Goal: Task Accomplishment & Management: Use online tool/utility

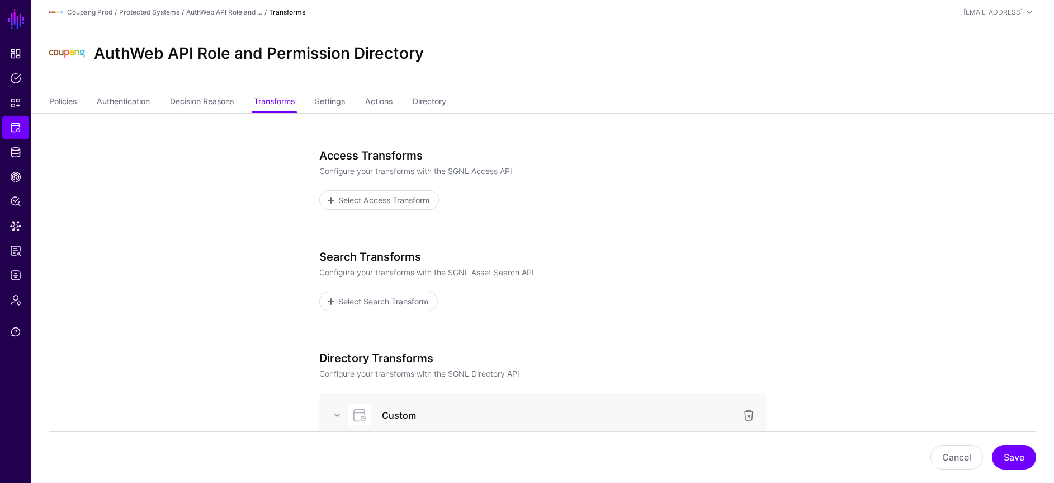
scroll to position [849, 0]
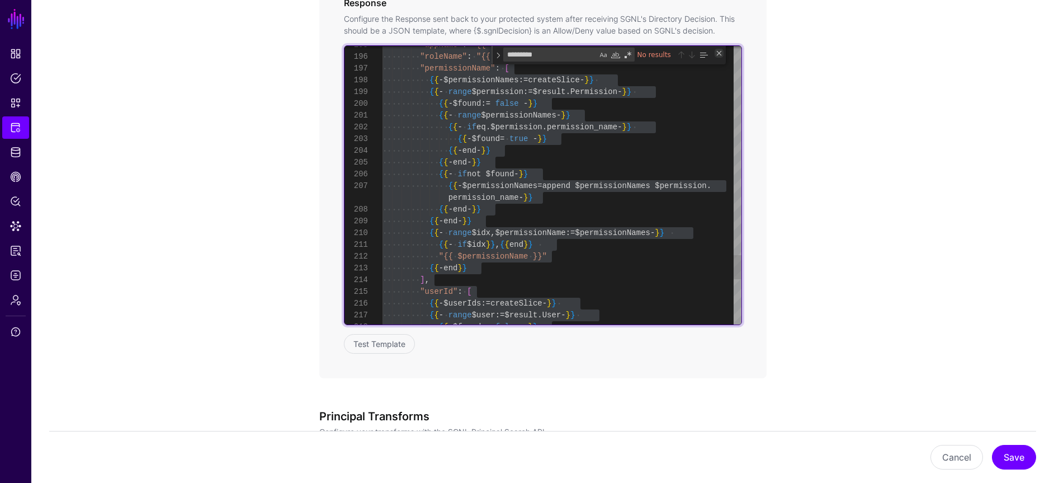
click at [718, 51] on div "Close (Escape)" at bounding box center [719, 53] width 9 height 9
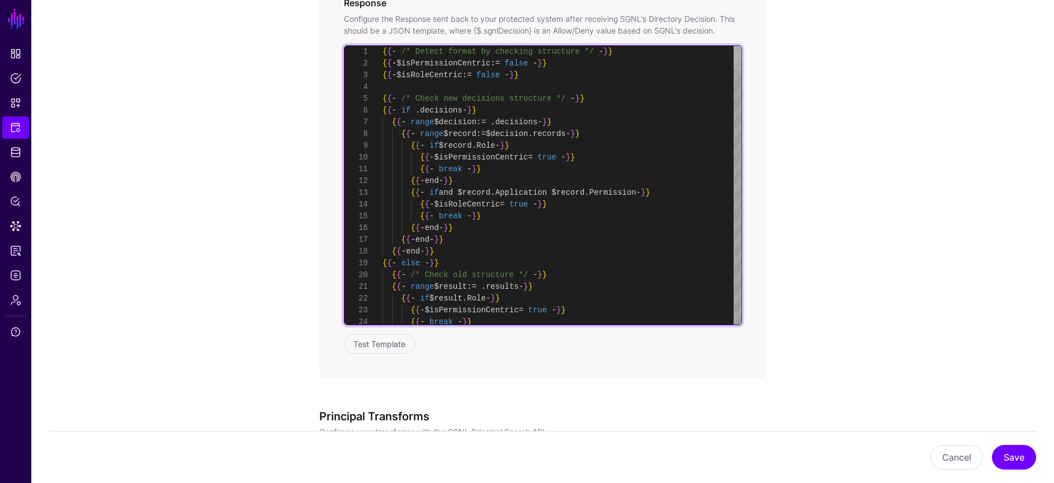
click at [742, 52] on div at bounding box center [738, 58] width 8 height 25
type textarea "**********"
type textarea "*"
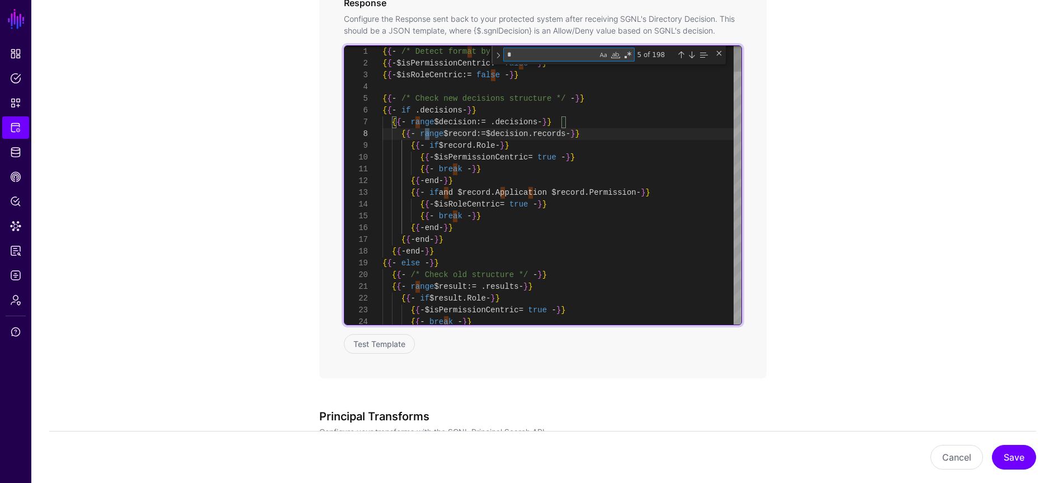
type textarea "**********"
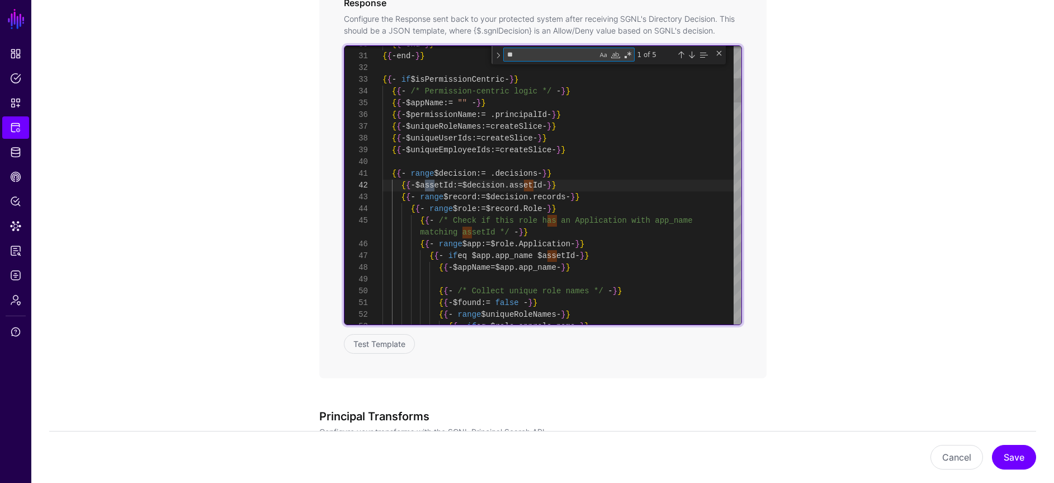
scroll to position [106, 0]
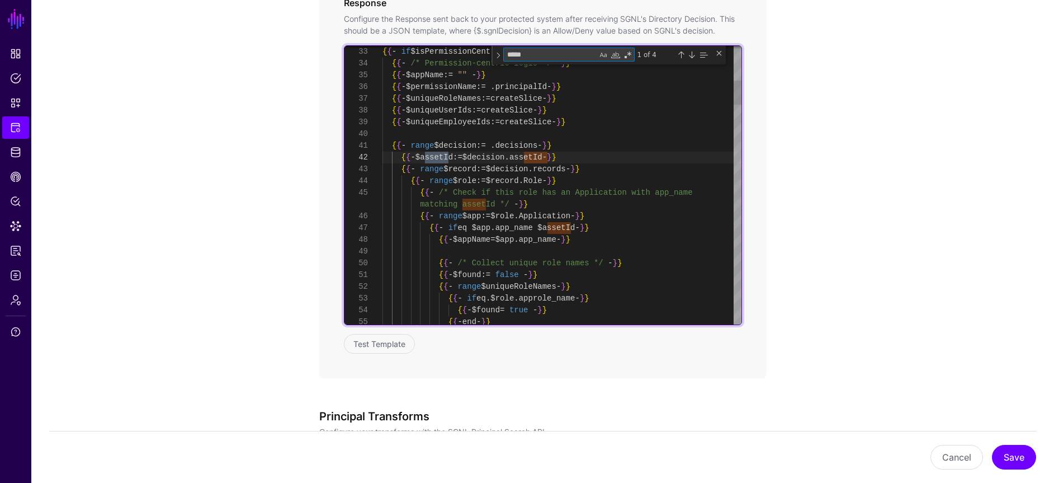
type textarea "*****"
drag, startPoint x: 569, startPoint y: 238, endPoint x: 461, endPoint y: 241, distance: 108.5
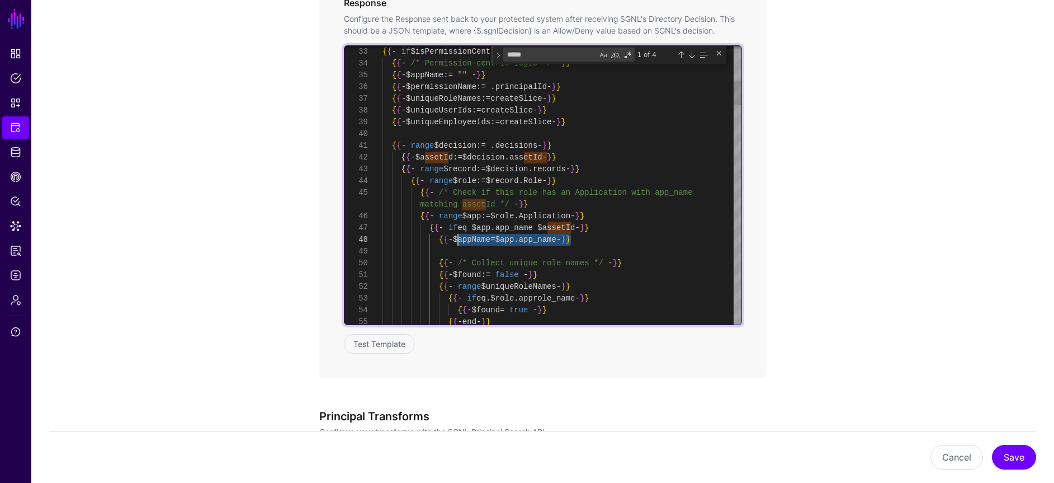
drag, startPoint x: 572, startPoint y: 241, endPoint x: 458, endPoint y: 239, distance: 113.6
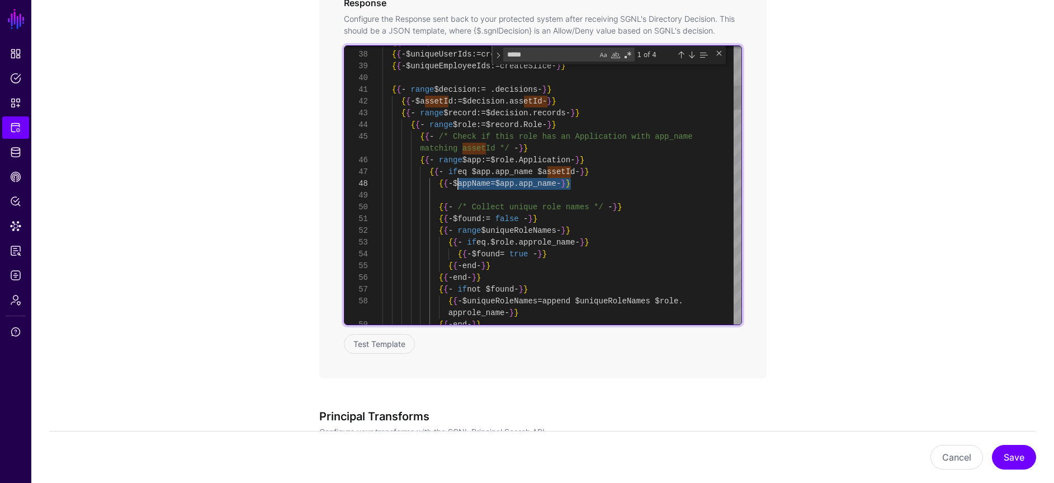
drag, startPoint x: 605, startPoint y: 172, endPoint x: 428, endPoint y: 168, distance: 177.3
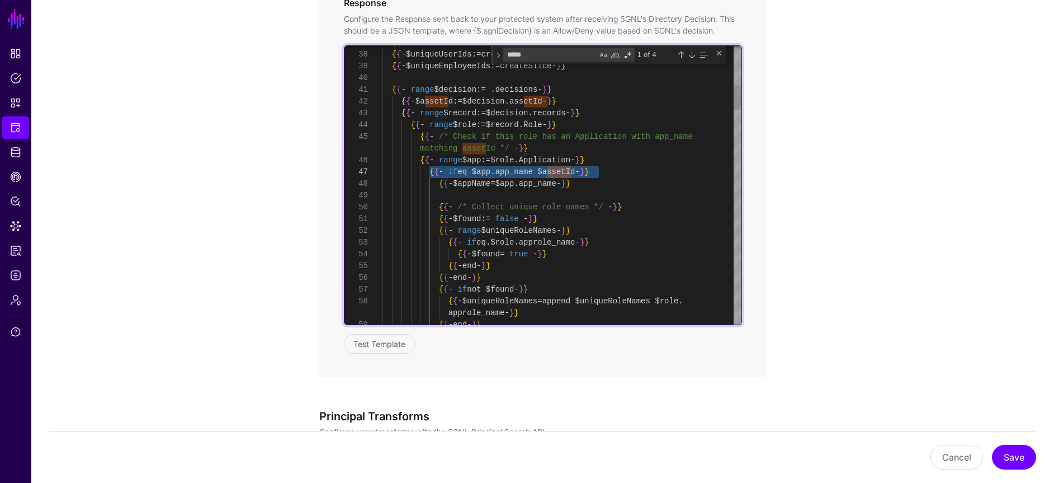
scroll to position [35, 0]
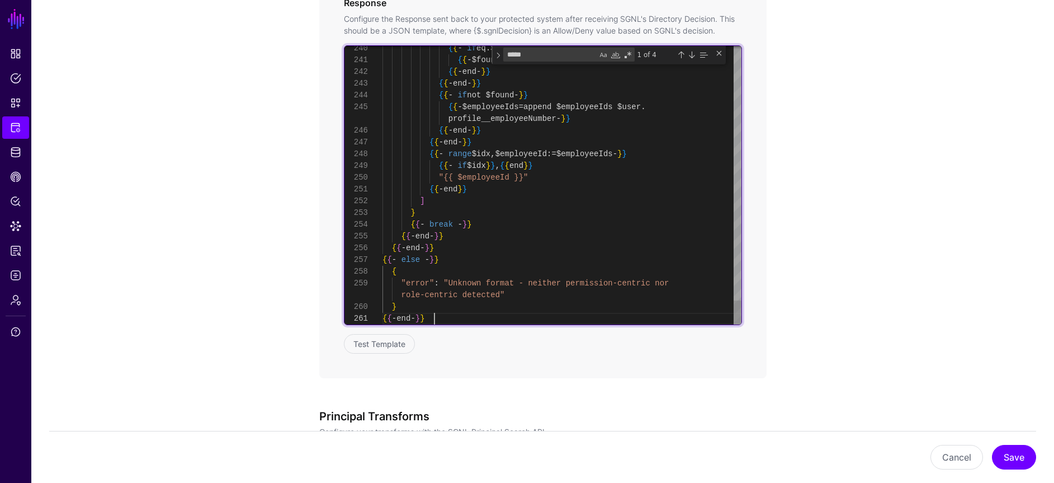
scroll to position [106, 0]
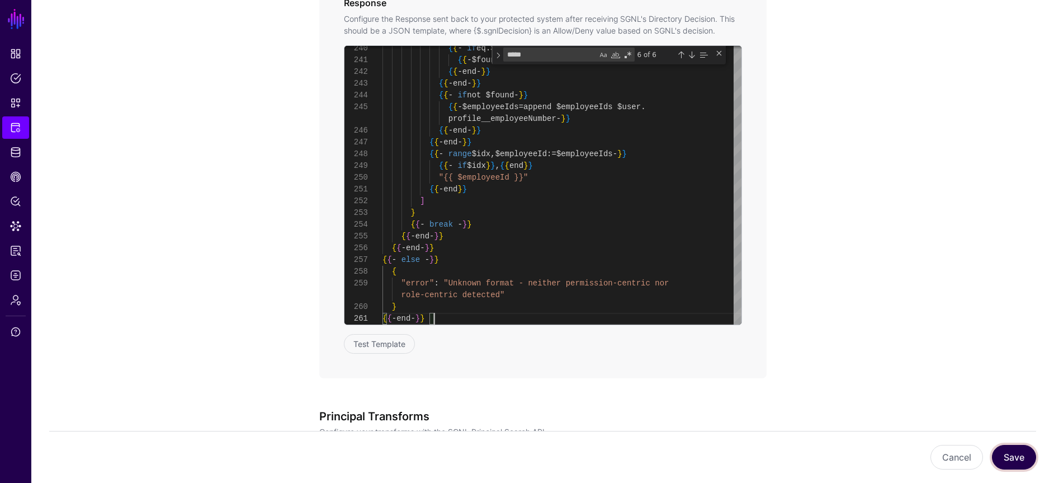
click at [1011, 455] on button "Save" at bounding box center [1014, 457] width 44 height 25
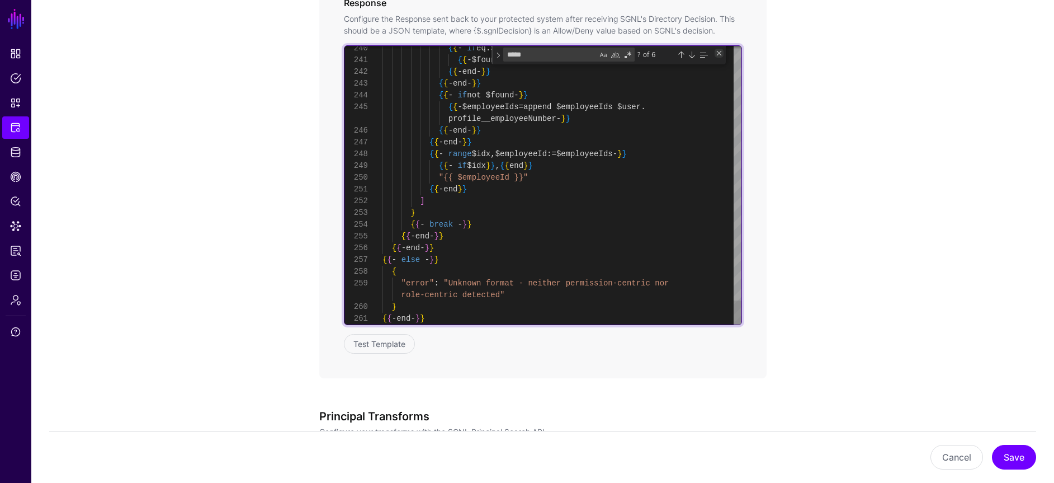
click at [718, 53] on div "Close (Escape)" at bounding box center [719, 53] width 9 height 9
type textarea "**********"
type textarea "*"
type textarea "**********"
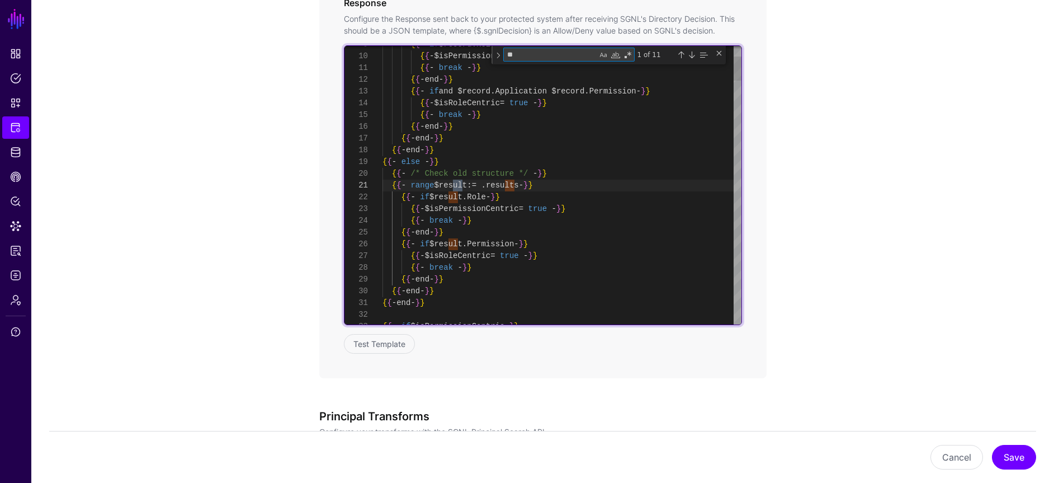
scroll to position [117, 0]
type textarea "******"
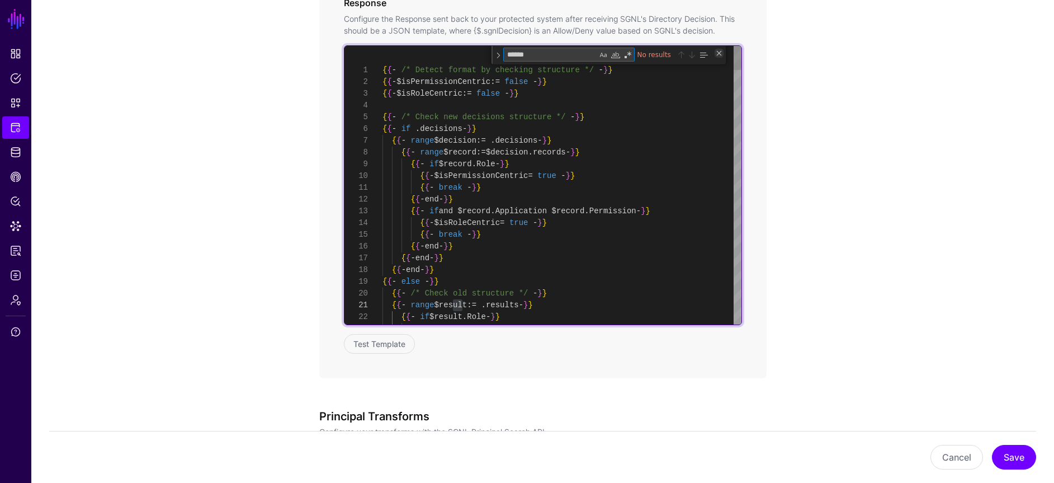
click at [720, 53] on div "Close (Escape)" at bounding box center [719, 53] width 9 height 9
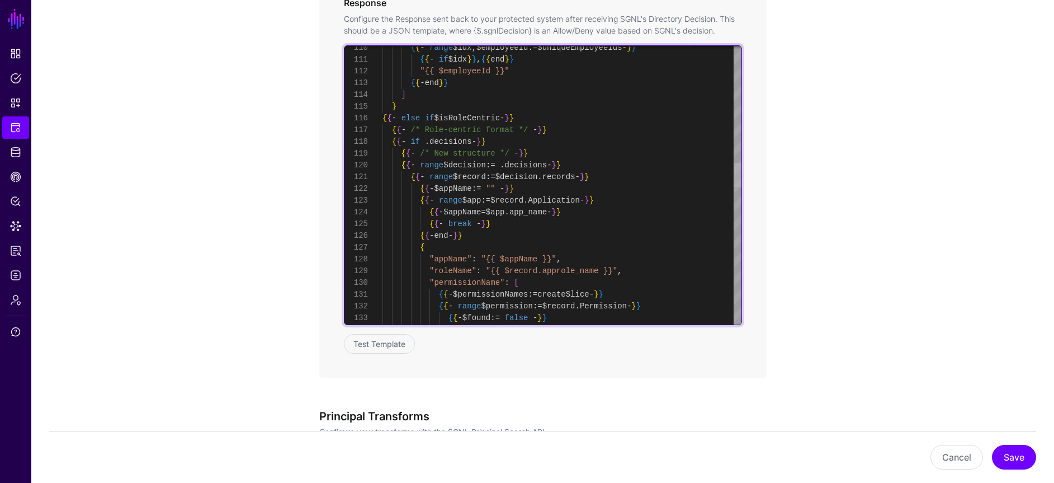
click at [734, 173] on div at bounding box center [738, 175] width 8 height 24
click at [663, 176] on div "{ { - range $record := $decision . records - } } { { - $appName := "" - } } { {…" at bounding box center [562, 300] width 359 height 3171
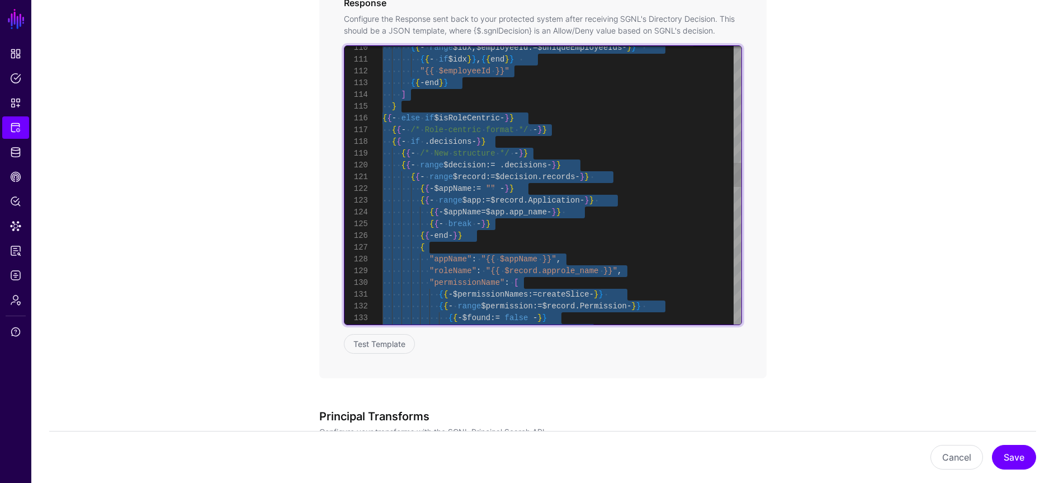
click at [471, 201] on div "{ { - range $record := $decision . records - } } { { - $appName := "" - } } { {…" at bounding box center [562, 300] width 359 height 3171
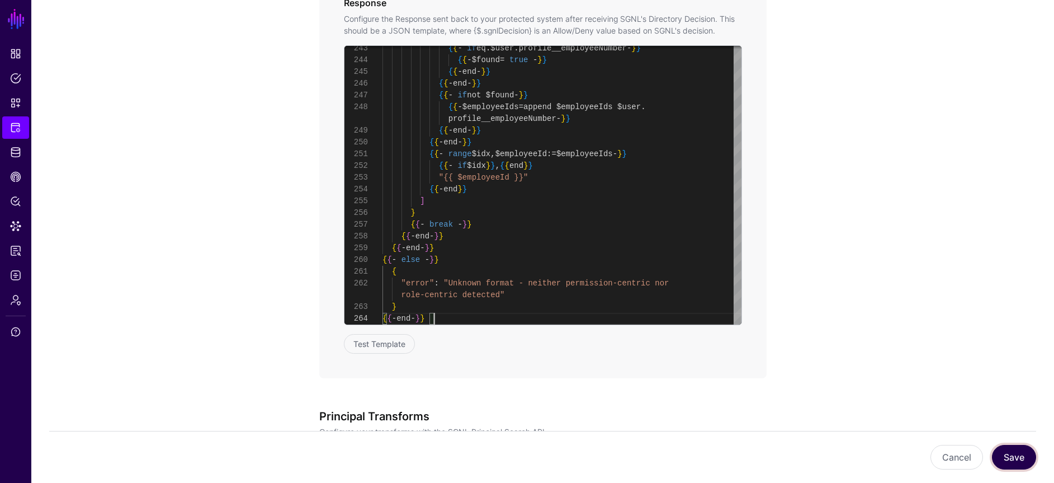
click at [1002, 454] on button "Save" at bounding box center [1014, 457] width 44 height 25
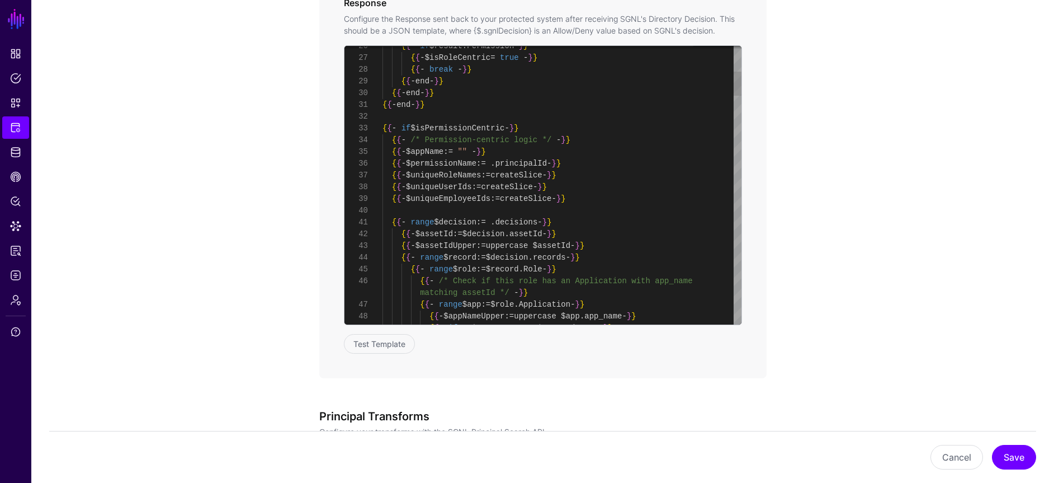
scroll to position [117, 0]
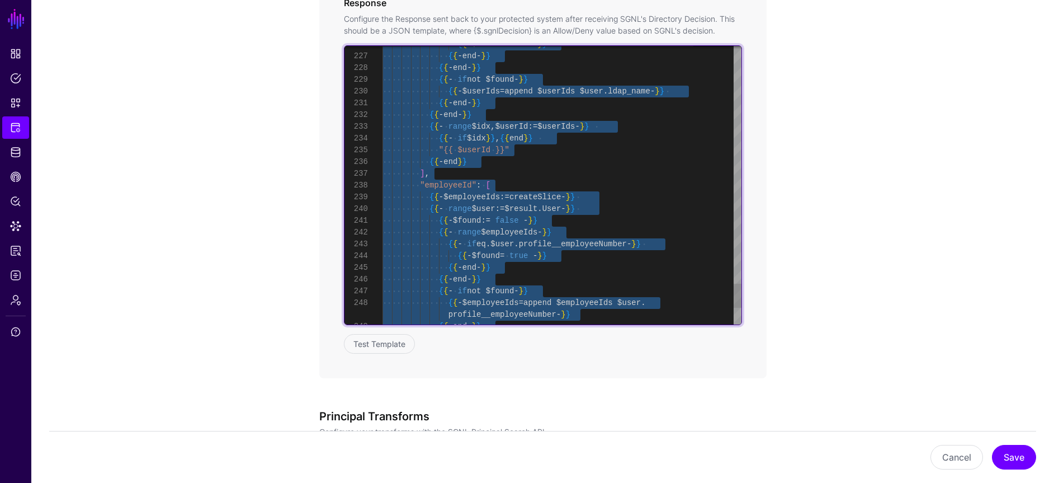
scroll to position [47, 0]
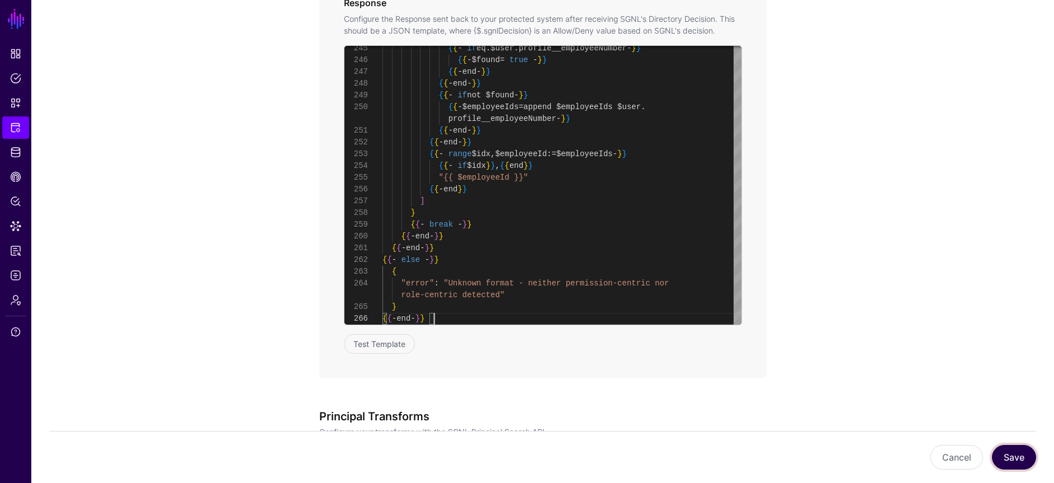
click at [1019, 466] on button "Save" at bounding box center [1014, 457] width 44 height 25
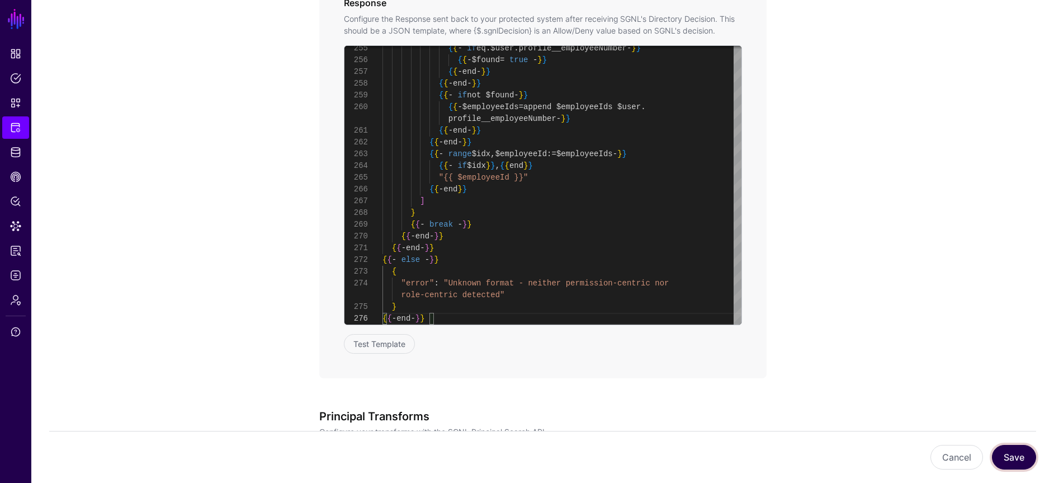
click at [1009, 454] on button "Save" at bounding box center [1014, 457] width 44 height 25
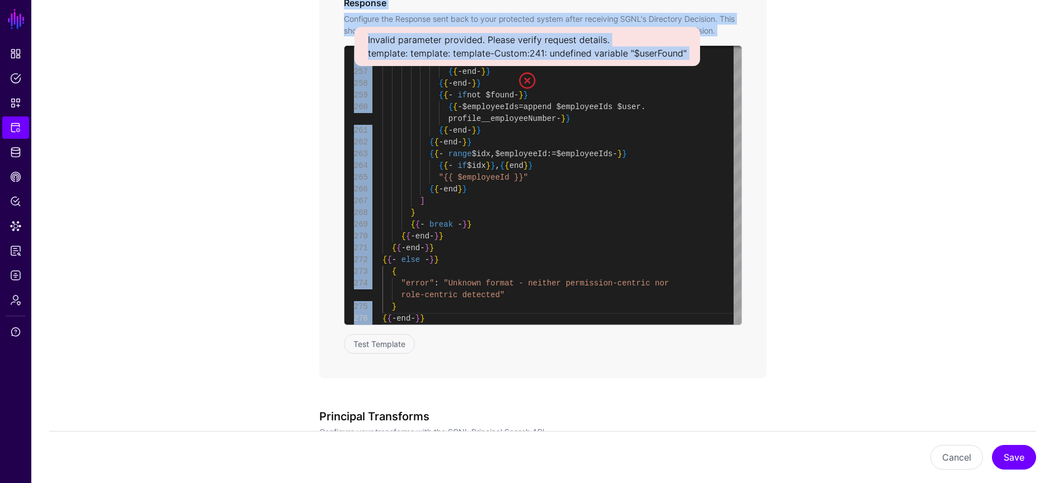
drag, startPoint x: 691, startPoint y: 50, endPoint x: 684, endPoint y: 51, distance: 6.8
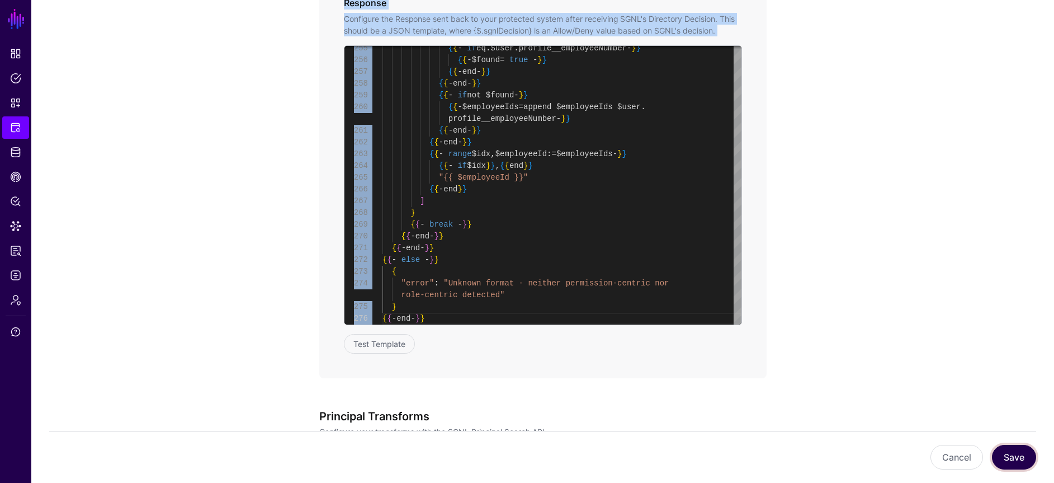
click at [1033, 463] on button "Save" at bounding box center [1014, 457] width 44 height 25
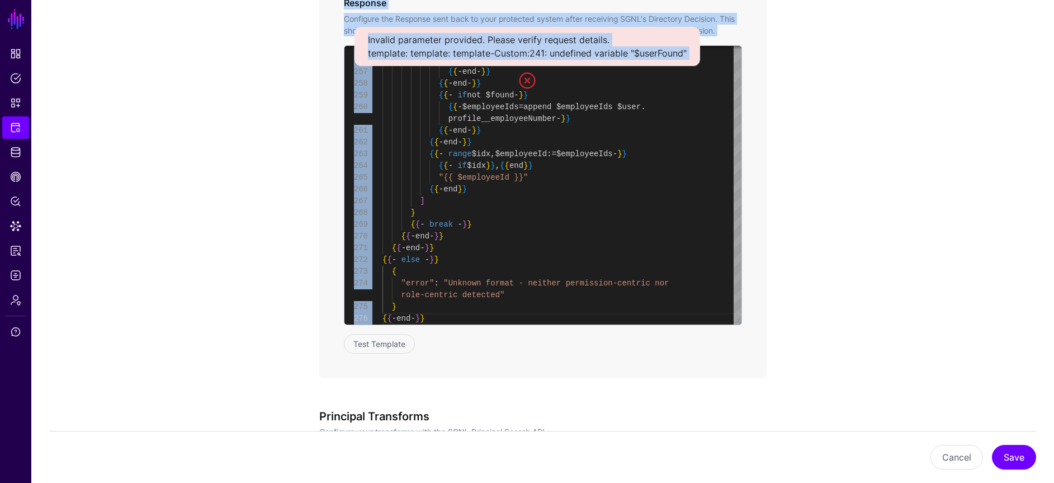
click at [685, 59] on div "Invalid parameter provided. Please verify request details. template: template: …" at bounding box center [528, 46] width 346 height 39
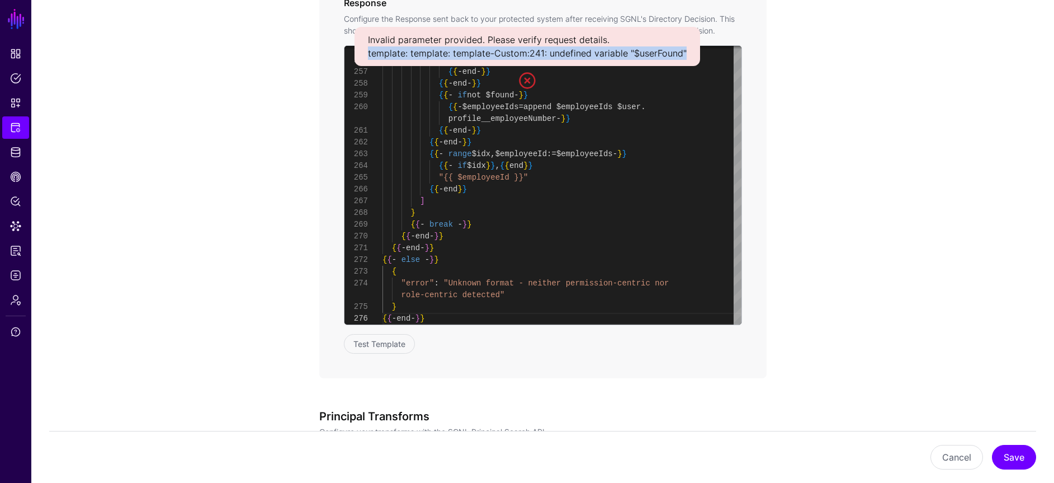
drag, startPoint x: 690, startPoint y: 50, endPoint x: 365, endPoint y: 49, distance: 325.0
click at [365, 49] on div "Invalid parameter provided. Please verify request details. template: template: …" at bounding box center [528, 46] width 346 height 39
copy div "template: template: template-Custom:241: undefined variable "$userFound""
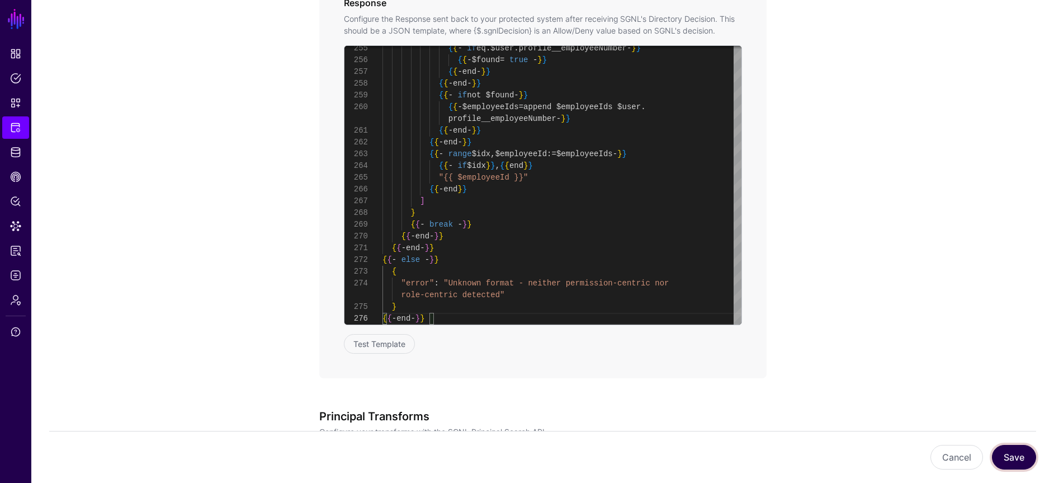
click at [1019, 459] on button "Save" at bounding box center [1014, 457] width 44 height 25
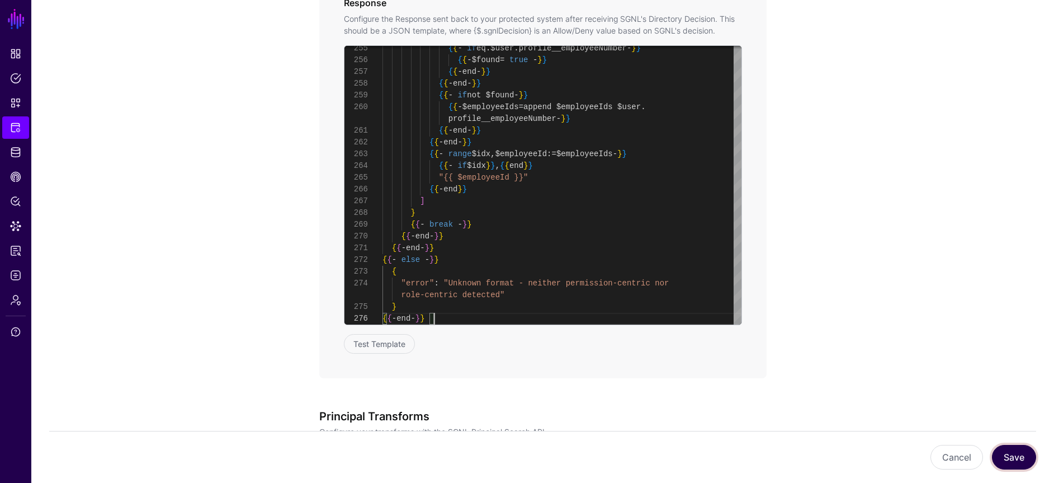
click at [1020, 456] on button "Save" at bounding box center [1014, 457] width 44 height 25
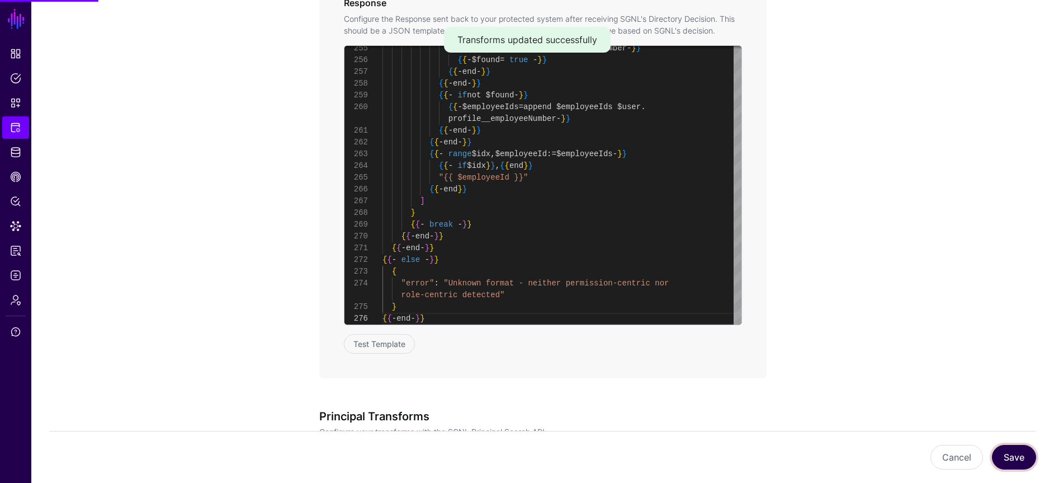
type textarea "**********"
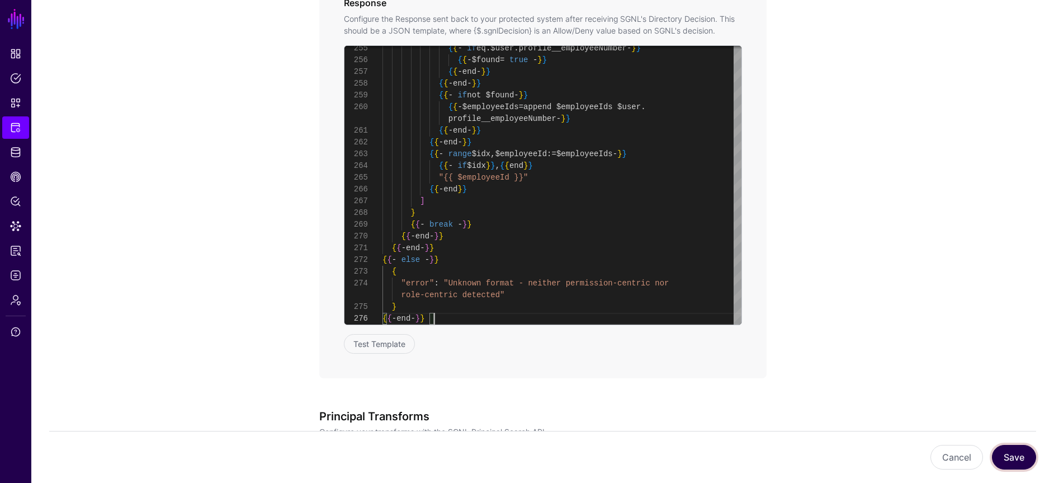
click at [1028, 460] on button "Save" at bounding box center [1014, 457] width 44 height 25
type textarea "**********"
click at [18, 106] on span "Snippets" at bounding box center [15, 102] width 11 height 11
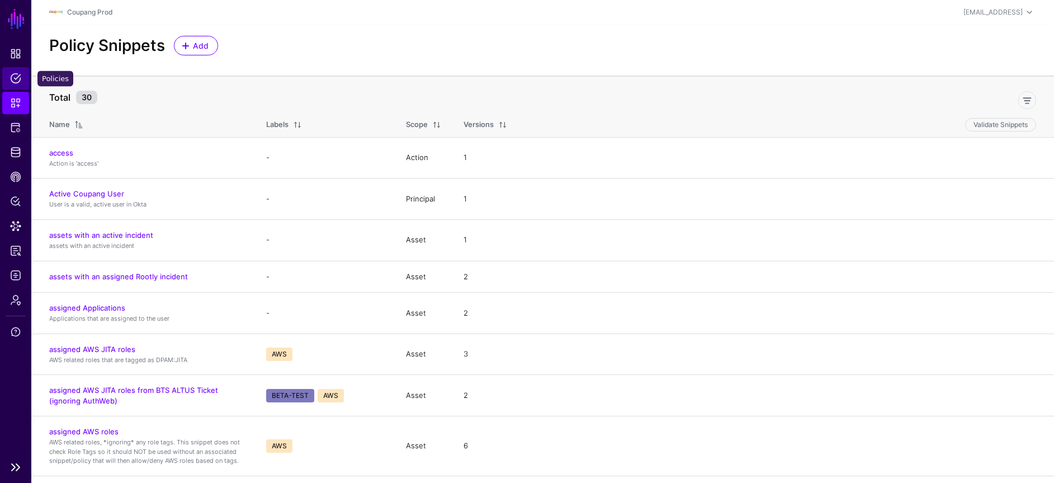
click at [19, 77] on span "Policies" at bounding box center [15, 78] width 11 height 11
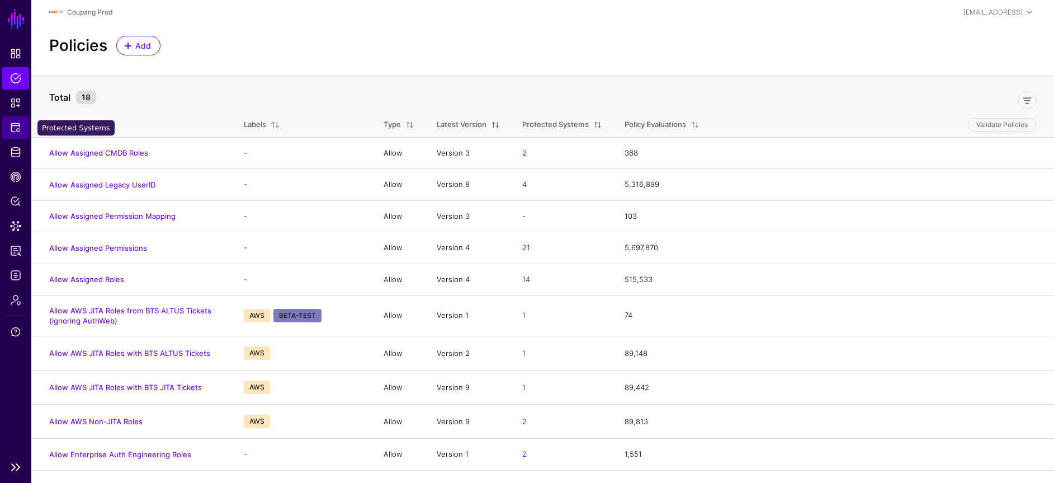
click at [19, 129] on span "Protected Systems" at bounding box center [15, 127] width 11 height 11
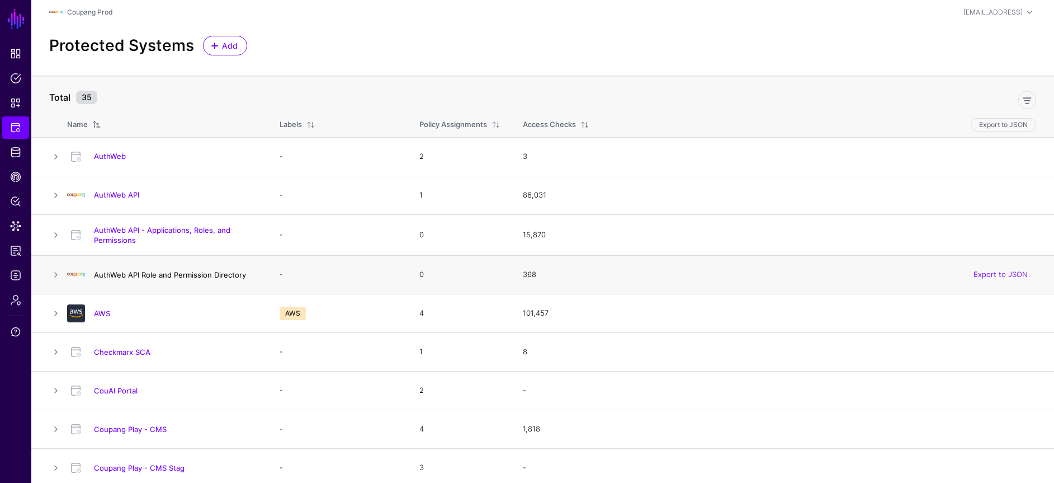
click at [218, 274] on link "AuthWeb API Role and Permission Directory" at bounding box center [170, 274] width 152 height 9
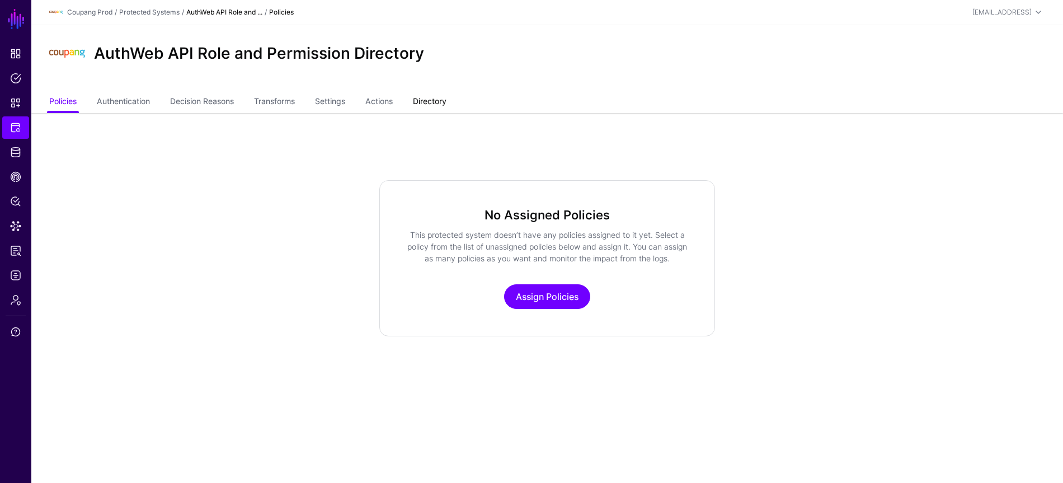
click at [446, 102] on link "Directory" at bounding box center [430, 102] width 34 height 21
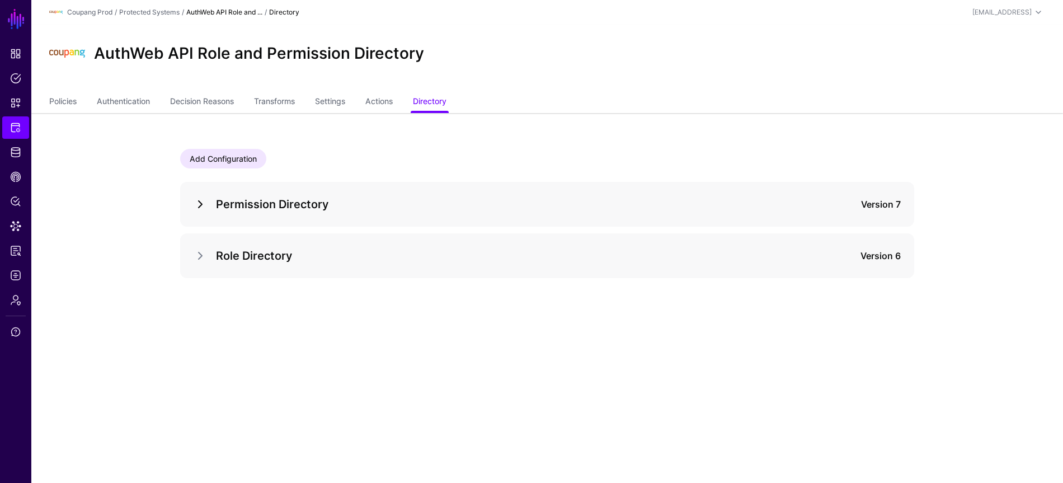
click at [199, 208] on link at bounding box center [200, 203] width 13 height 13
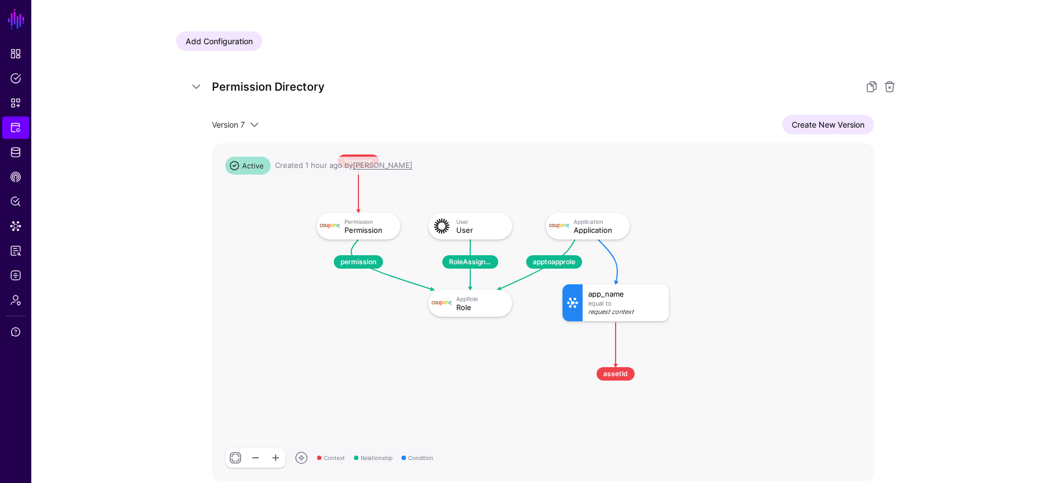
scroll to position [118, 0]
click at [844, 129] on link "Create New Version" at bounding box center [828, 124] width 92 height 20
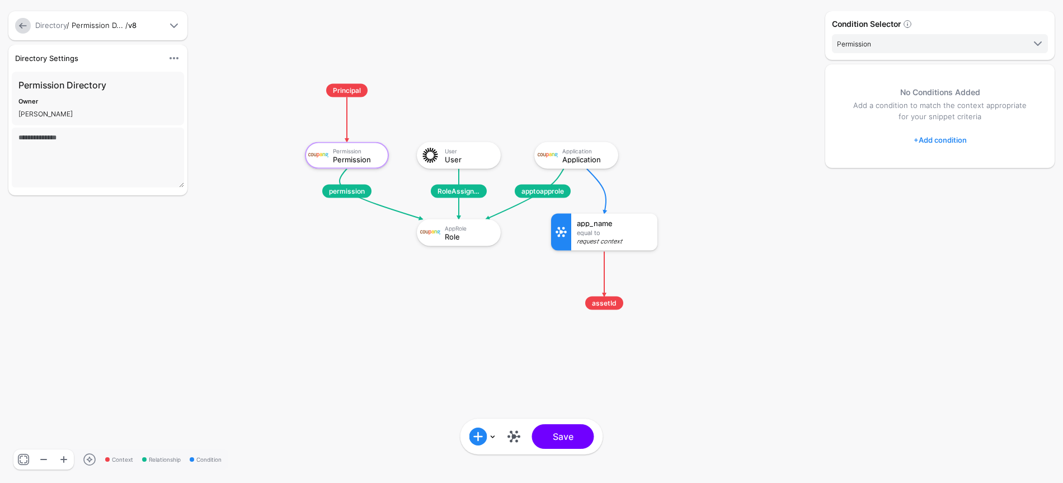
click at [620, 239] on div "Request Context" at bounding box center [614, 241] width 75 height 7
click at [591, 164] on div "Application Application" at bounding box center [575, 155] width 77 height 20
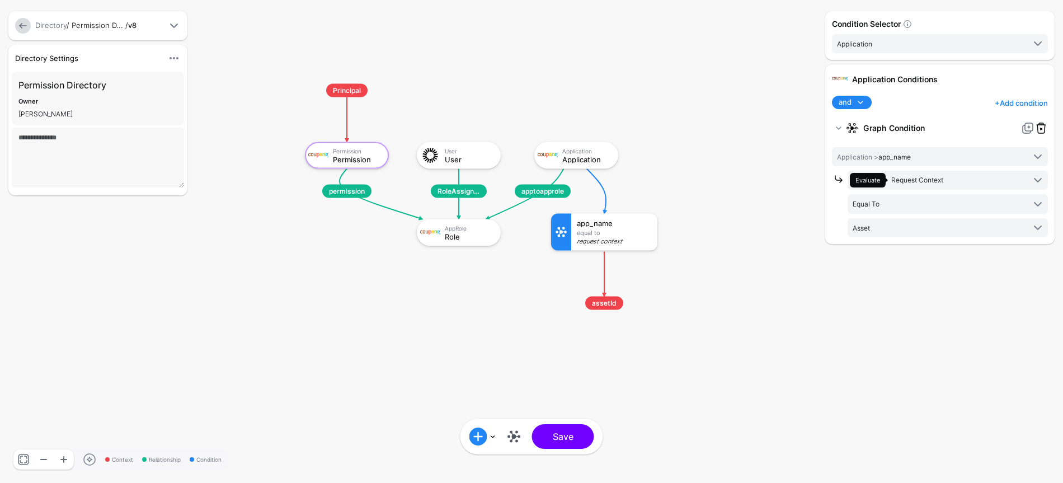
click at [1044, 130] on link at bounding box center [1040, 127] width 13 height 13
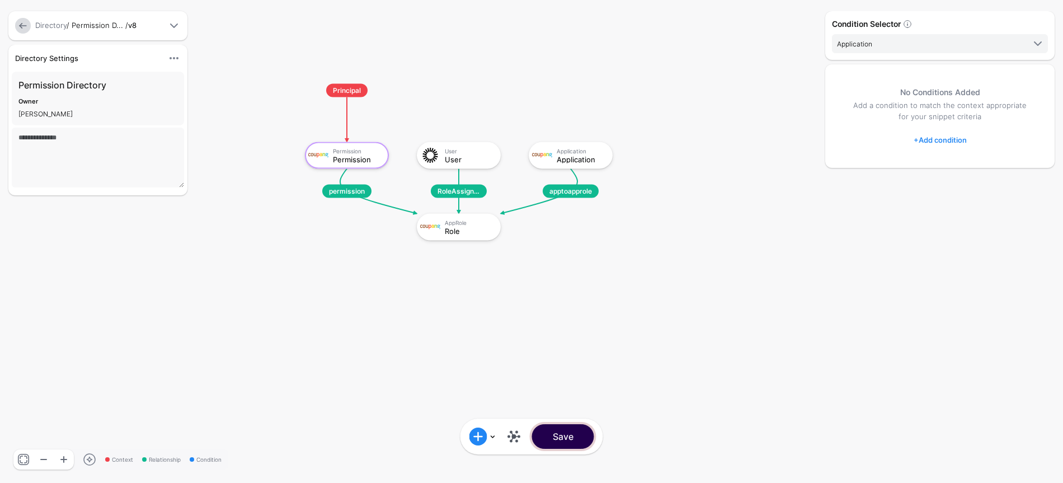
click at [573, 439] on button "Save" at bounding box center [563, 436] width 62 height 25
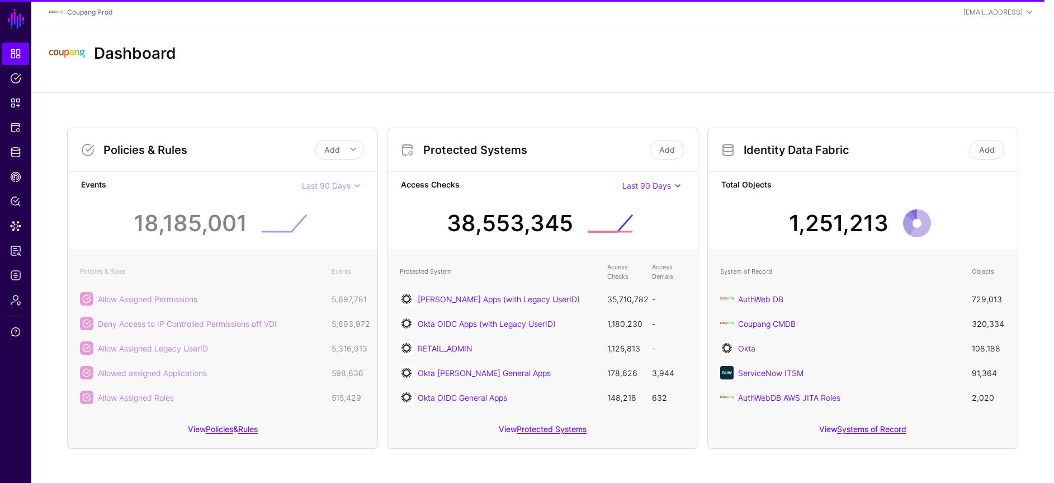
scroll to position [2, 0]
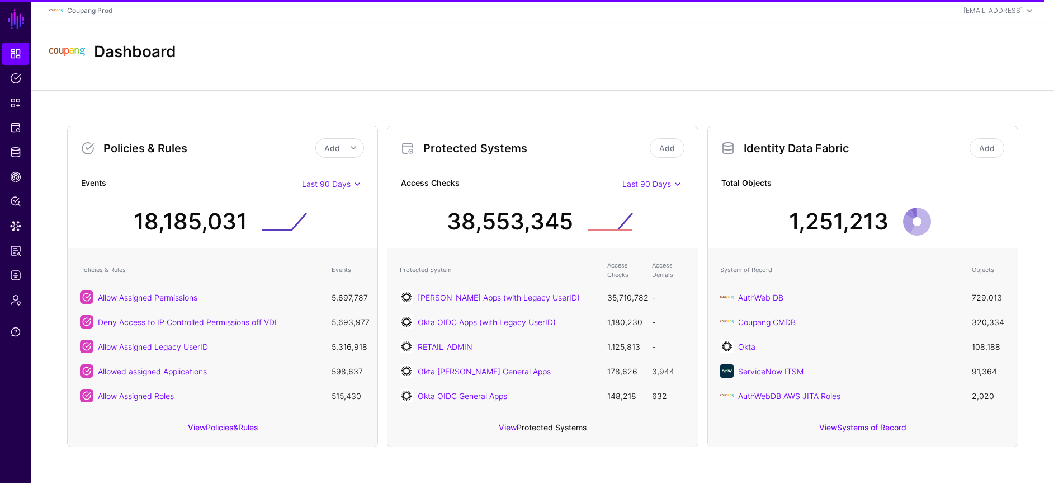
click at [535, 427] on link "Protected Systems" at bounding box center [552, 427] width 70 height 10
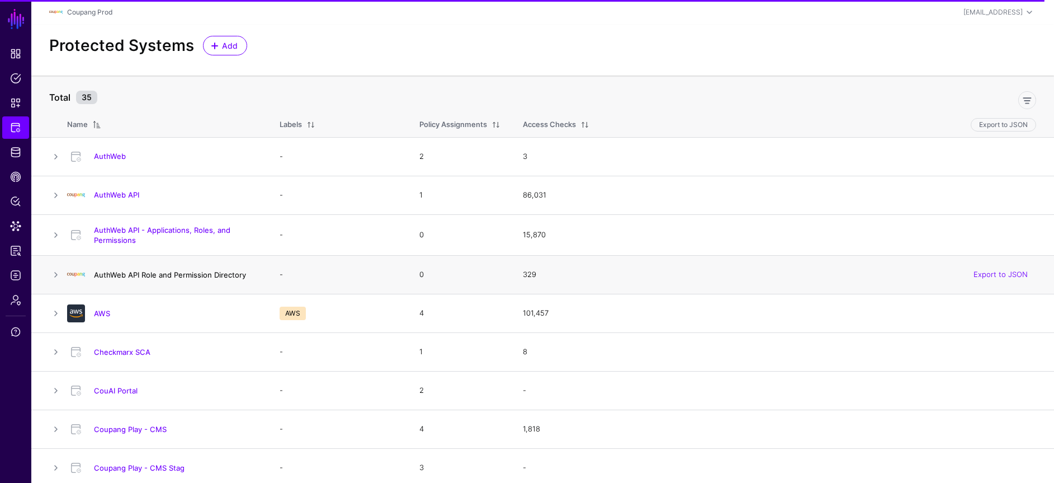
click at [228, 277] on link "AuthWeb API Role and Permission Directory" at bounding box center [170, 274] width 152 height 9
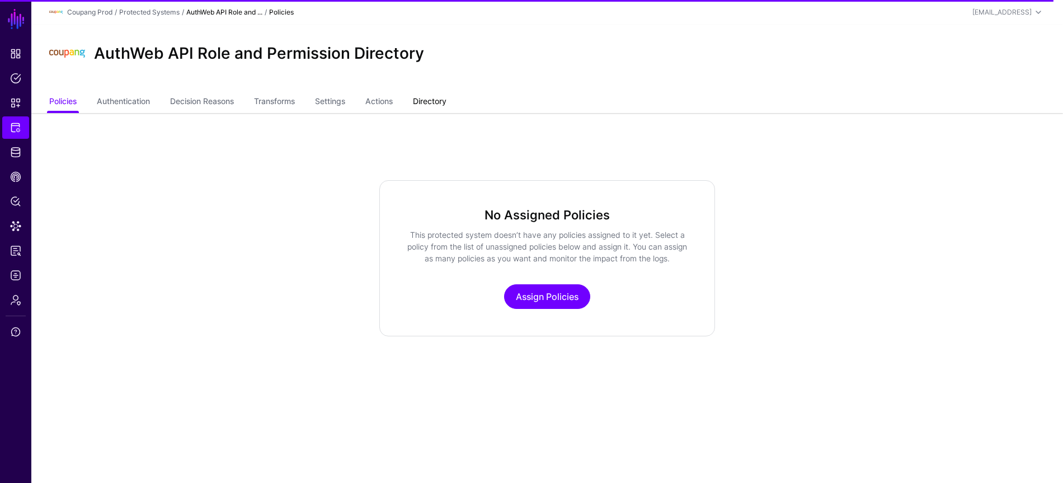
click at [427, 98] on link "Directory" at bounding box center [430, 102] width 34 height 21
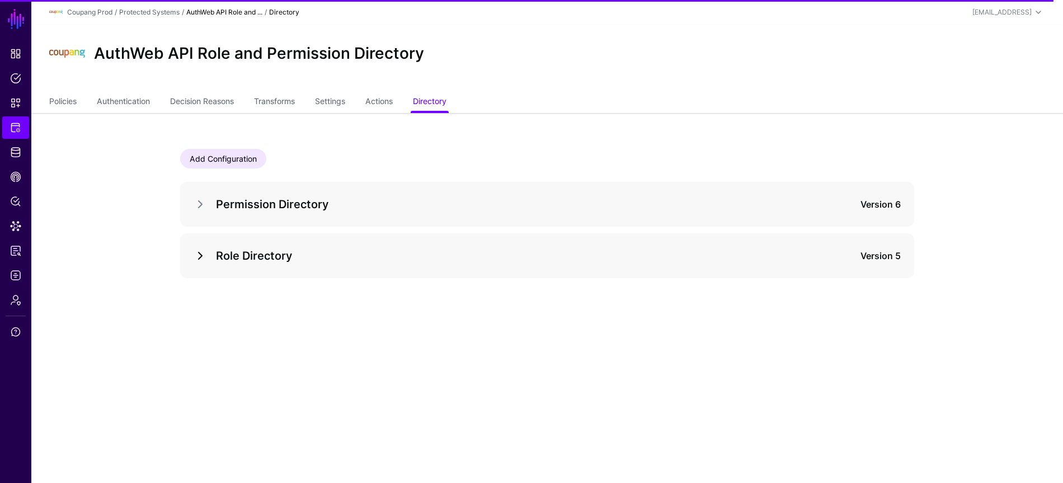
click at [200, 259] on link at bounding box center [200, 255] width 13 height 13
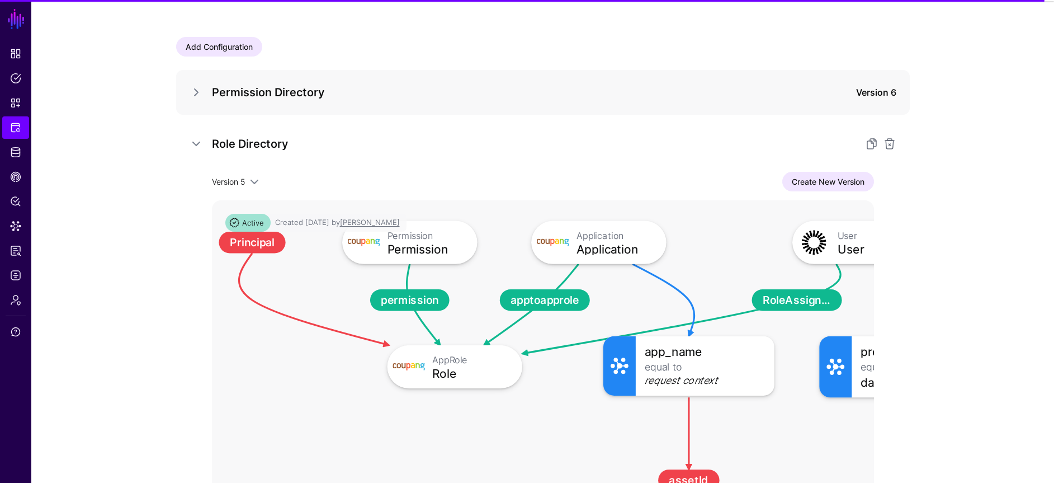
scroll to position [117, 0]
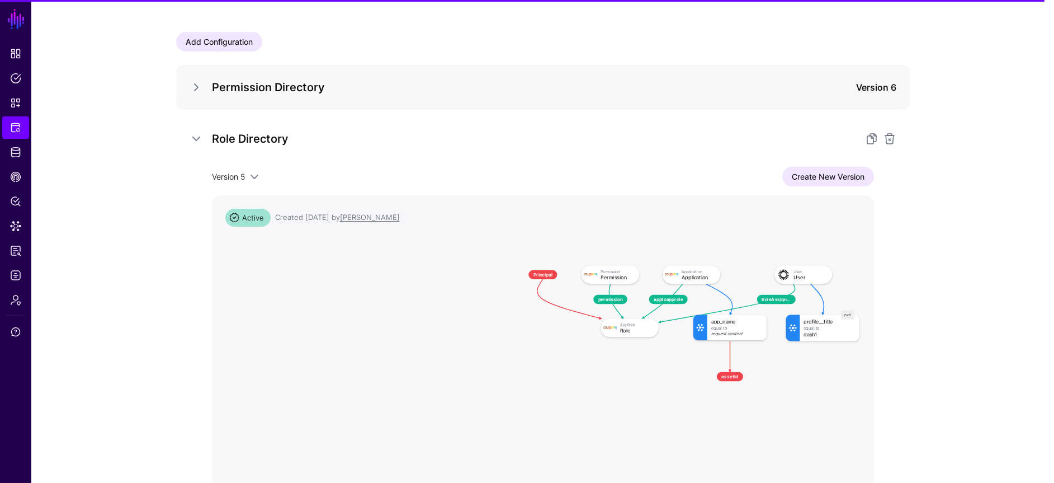
drag, startPoint x: 868, startPoint y: 296, endPoint x: 828, endPoint y: 301, distance: 40.6
click at [828, 301] on rect at bounding box center [515, 257] width 45693 height 23310
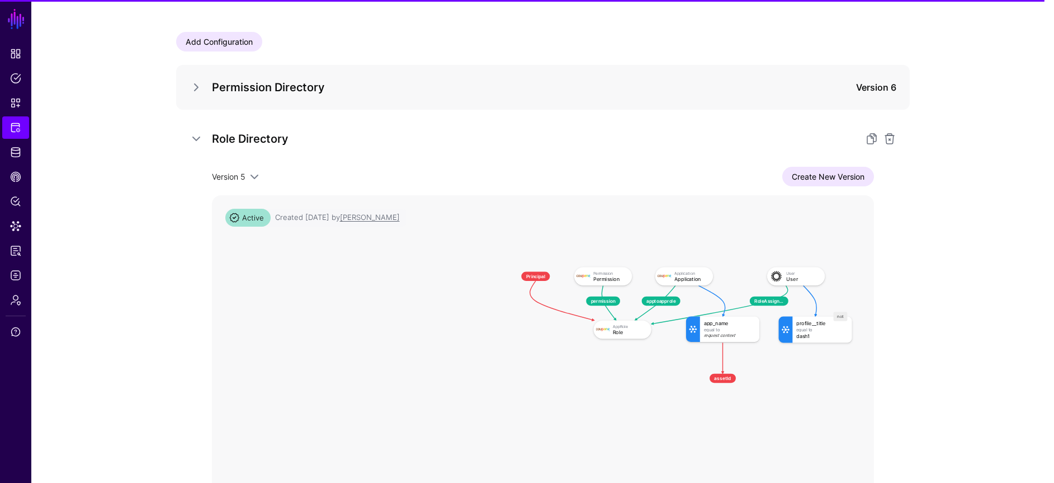
scroll to position [0, 0]
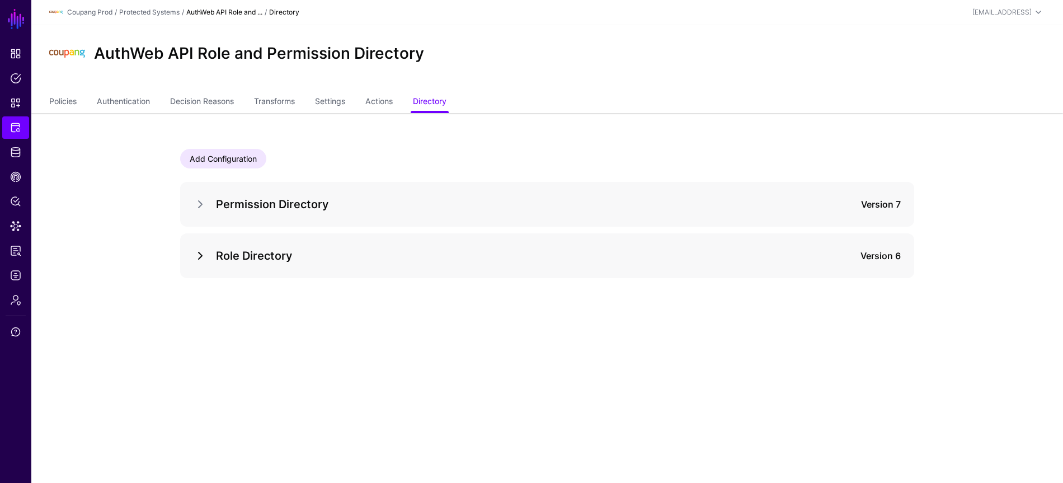
click at [196, 251] on link at bounding box center [200, 255] width 13 height 13
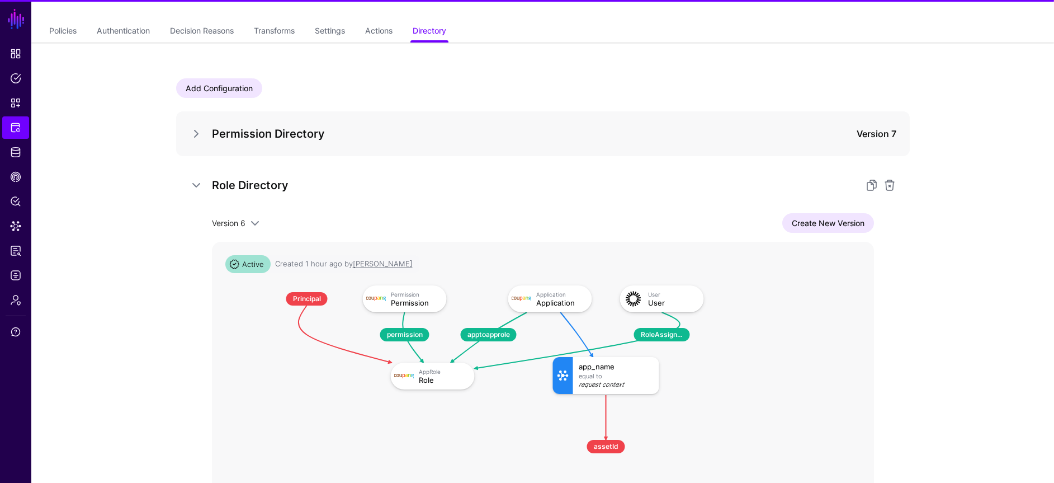
scroll to position [129, 0]
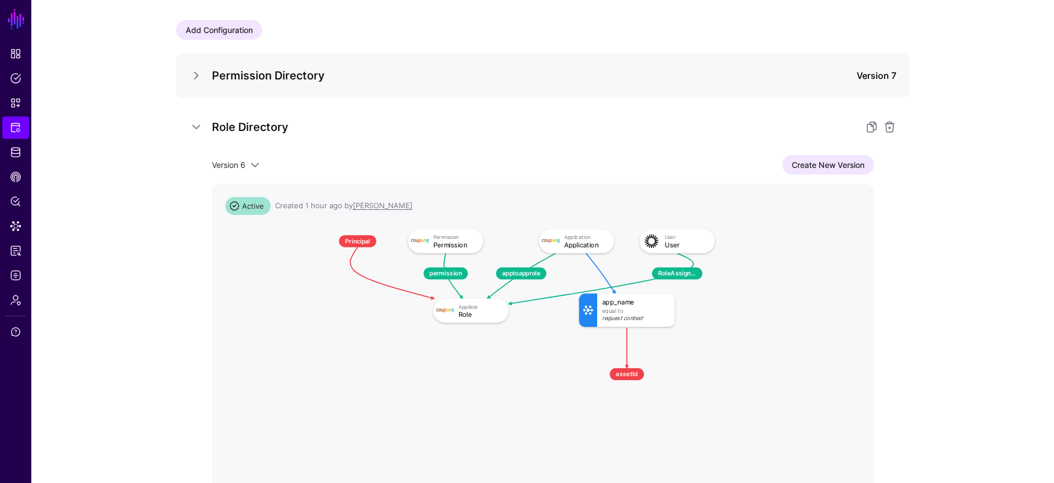
click at [836, 161] on link "Create New Version" at bounding box center [828, 165] width 92 height 20
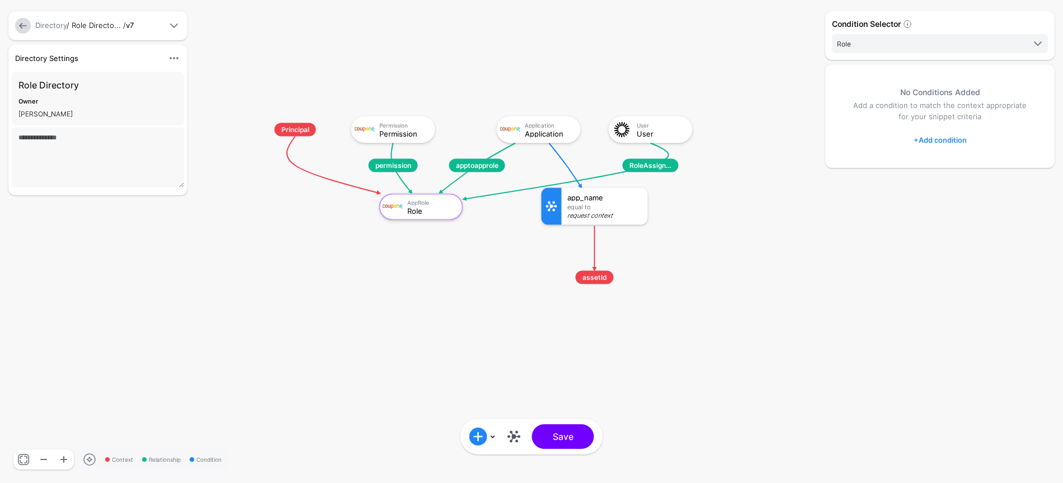
click at [599, 204] on div "Equal To" at bounding box center [604, 207] width 75 height 7
click at [547, 138] on div "Application Application" at bounding box center [538, 130] width 77 height 20
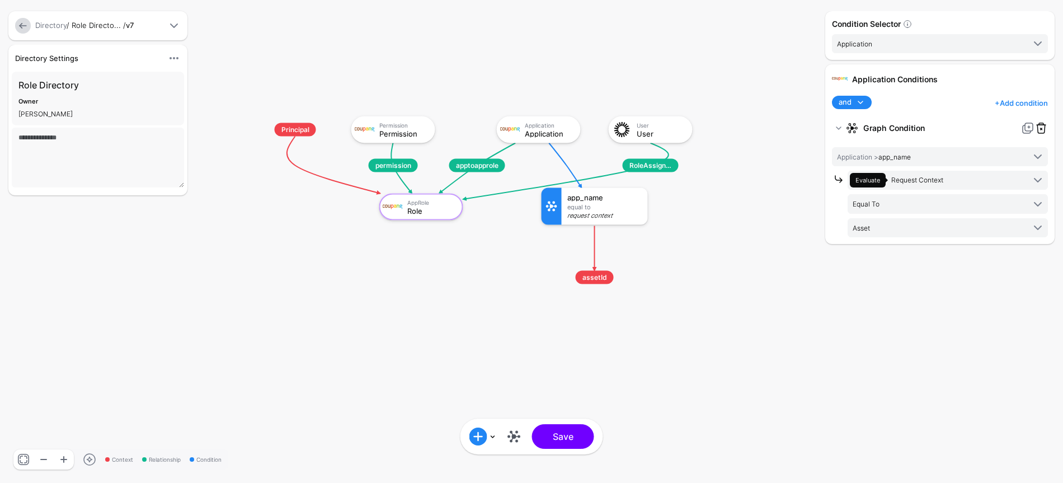
click at [1040, 129] on link at bounding box center [1040, 127] width 13 height 13
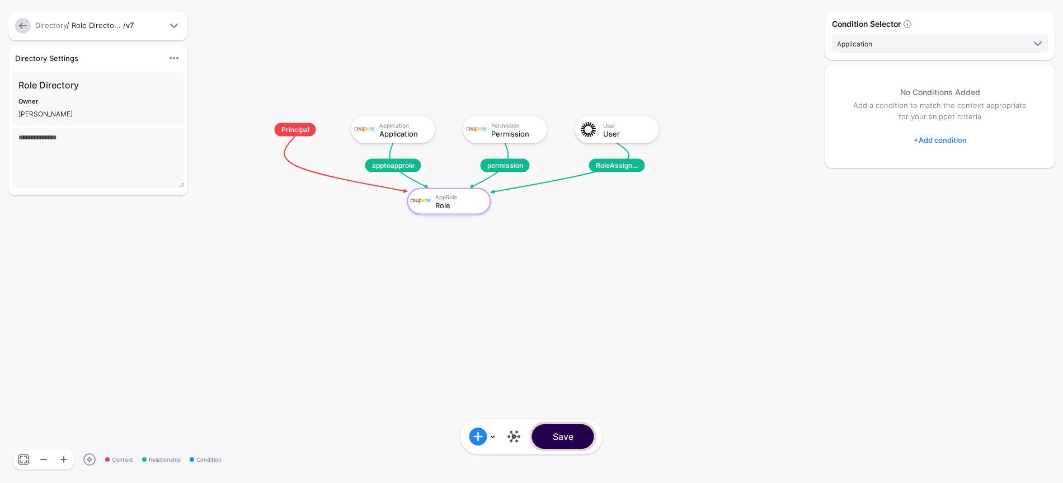
click at [580, 438] on button "Save" at bounding box center [563, 436] width 62 height 25
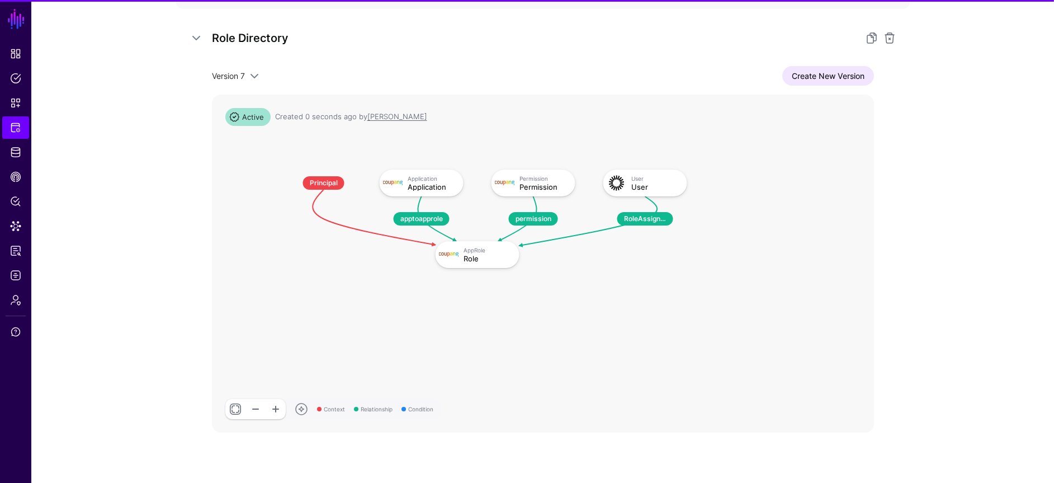
scroll to position [233, 0]
